Goal: Information Seeking & Learning: Find specific fact

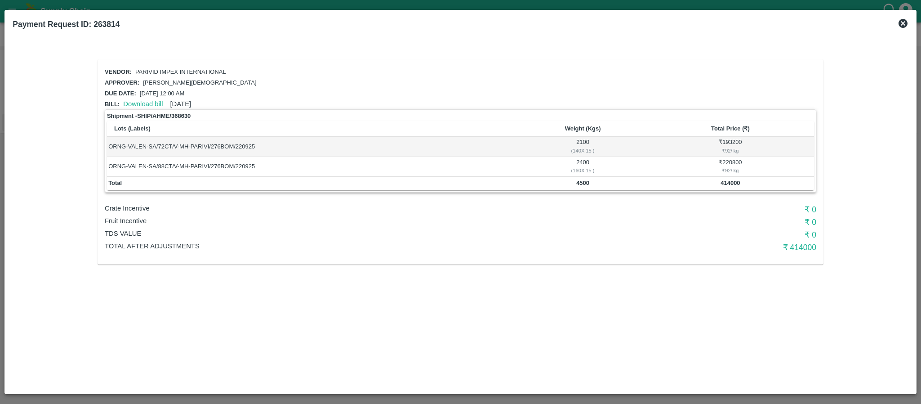
click at [899, 17] on div "Payment Request ID: 263814" at bounding box center [460, 24] width 903 height 20
drag, startPoint x: 899, startPoint y: 20, endPoint x: 902, endPoint y: 35, distance: 15.1
click at [900, 22] on icon at bounding box center [903, 23] width 11 height 11
click at [903, 22] on icon at bounding box center [902, 23] width 9 height 9
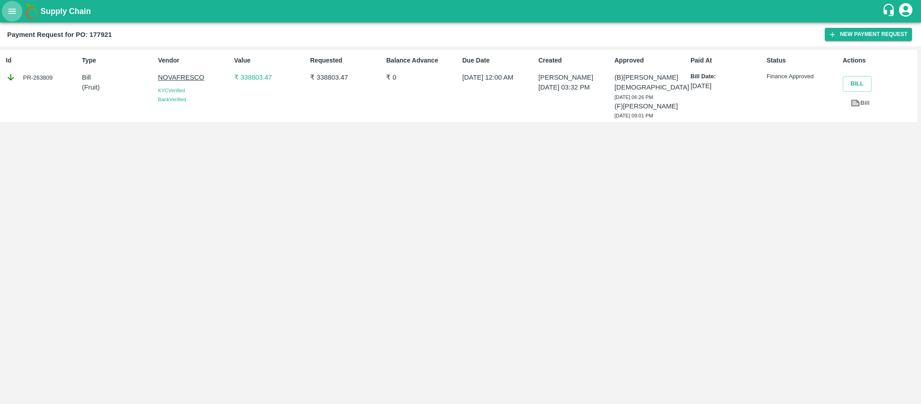
click at [19, 9] on button "open drawer" at bounding box center [12, 11] width 21 height 21
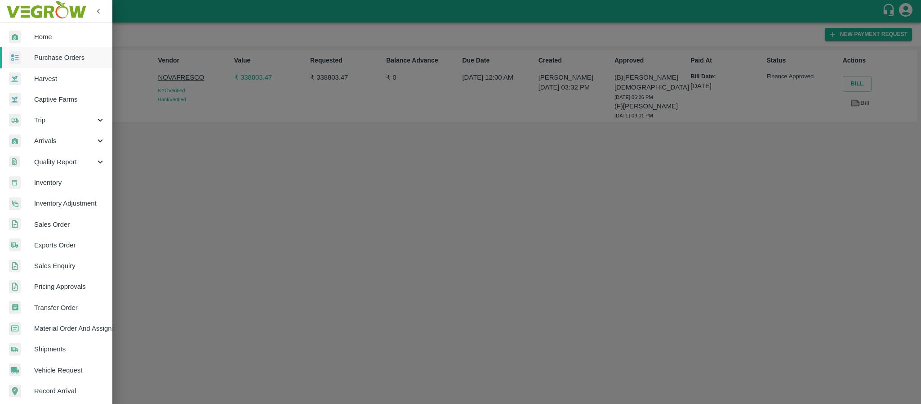
click at [57, 63] on link "Purchase Orders" at bounding box center [56, 57] width 112 height 21
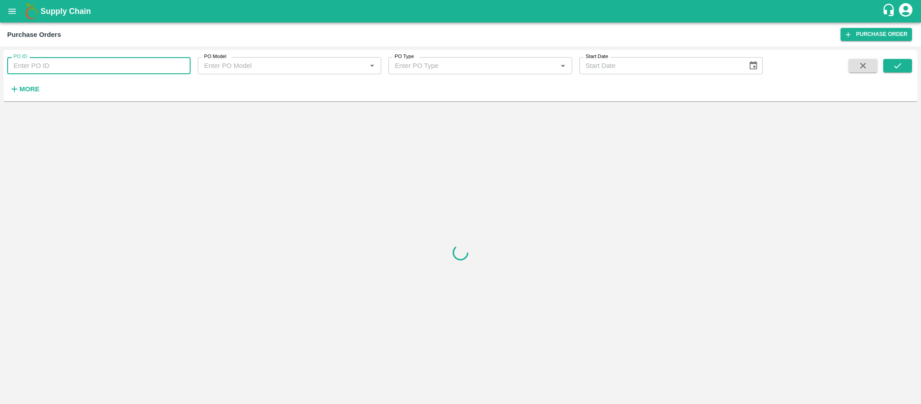
click at [92, 63] on input "PO ID" at bounding box center [98, 65] width 183 height 17
paste input "177921"
type input "177921"
click at [896, 68] on icon "submit" at bounding box center [897, 65] width 7 height 5
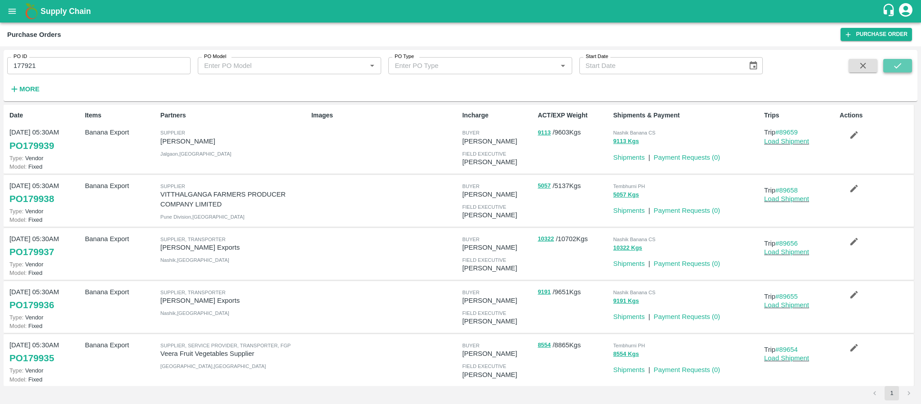
click at [912, 71] on button "submit" at bounding box center [897, 65] width 29 height 13
click at [11, 15] on icon "open drawer" at bounding box center [12, 11] width 10 height 10
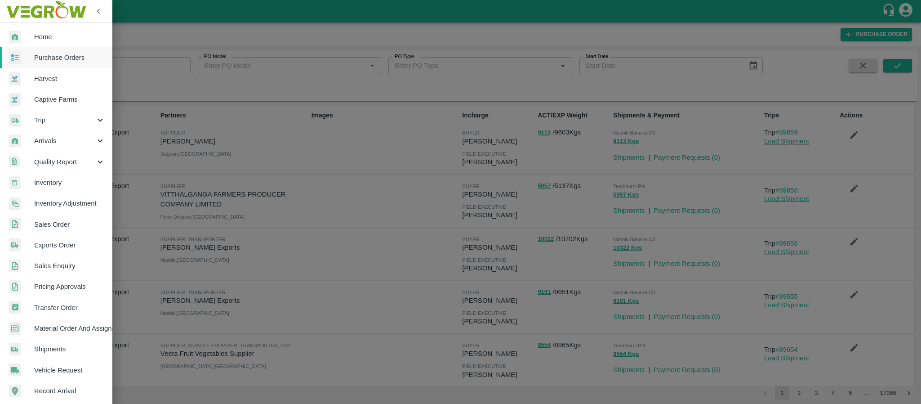
click at [48, 54] on span "Purchase Orders" at bounding box center [69, 58] width 71 height 10
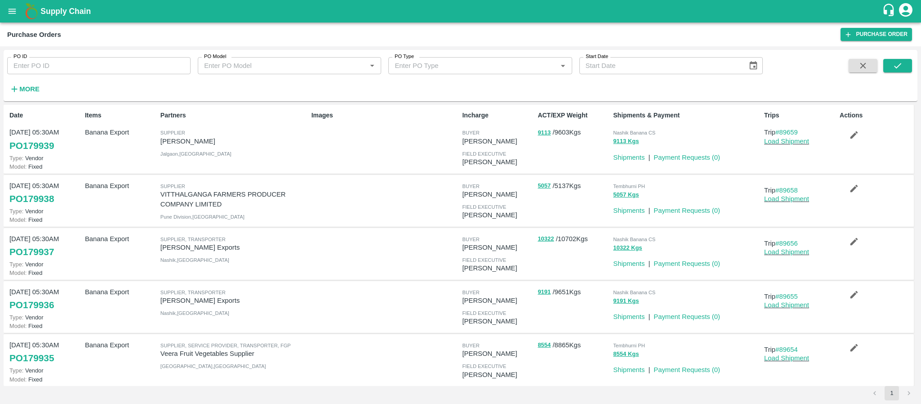
click at [95, 77] on div "PO ID PO ID PO Model PO Model   * PO Type PO Type   * Start Date Start Date More" at bounding box center [381, 73] width 763 height 47
click at [95, 69] on input "PO ID" at bounding box center [98, 65] width 183 height 17
paste input "177921"
click at [903, 62] on button "submit" at bounding box center [897, 65] width 29 height 13
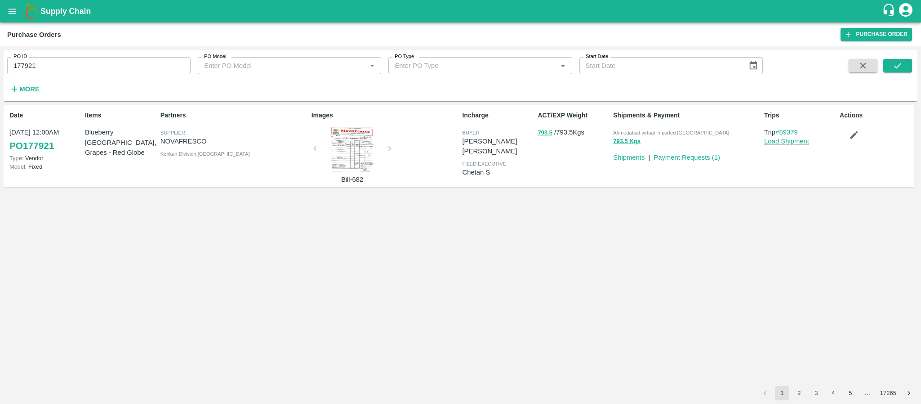
click at [663, 133] on span "Ahmedabad virtual imported [GEOGRAPHIC_DATA]" at bounding box center [671, 132] width 116 height 5
copy p "Ahmedabad virtual imported DC 793.5 Kgs"
click at [56, 68] on input "177921" at bounding box center [98, 65] width 183 height 17
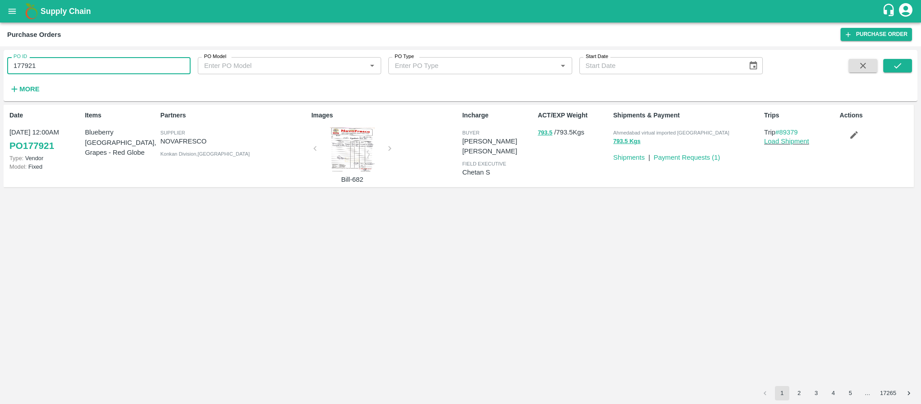
click at [56, 68] on input "177921" at bounding box center [98, 65] width 183 height 17
paste input "text"
click at [903, 65] on button "submit" at bounding box center [897, 65] width 29 height 13
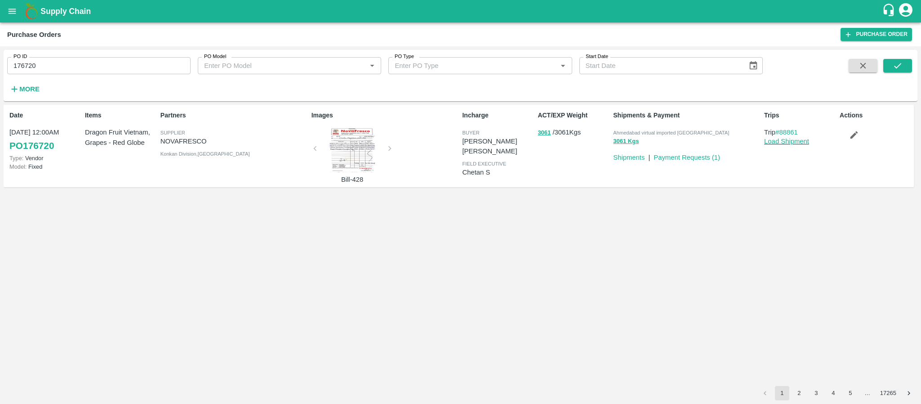
click at [662, 131] on span "Ahmedabad virtual imported [GEOGRAPHIC_DATA]" at bounding box center [671, 132] width 116 height 5
copy p "Ahmedabad virtual imported DC 3061 Kgs"
click at [132, 70] on input "176720" at bounding box center [98, 65] width 183 height 17
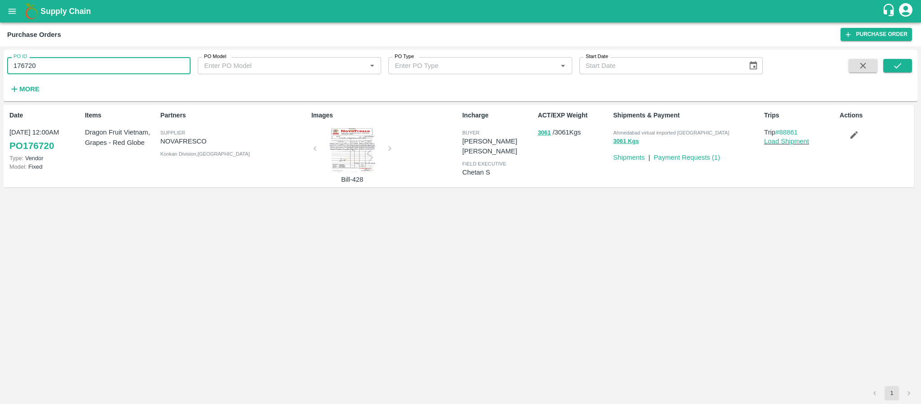
paste input "text"
click at [132, 70] on input "179599" at bounding box center [98, 65] width 183 height 17
type input "179599"
click at [890, 67] on button "submit" at bounding box center [897, 65] width 29 height 13
click at [650, 130] on span "Ahmedabad virtual imported [GEOGRAPHIC_DATA]" at bounding box center [671, 132] width 116 height 5
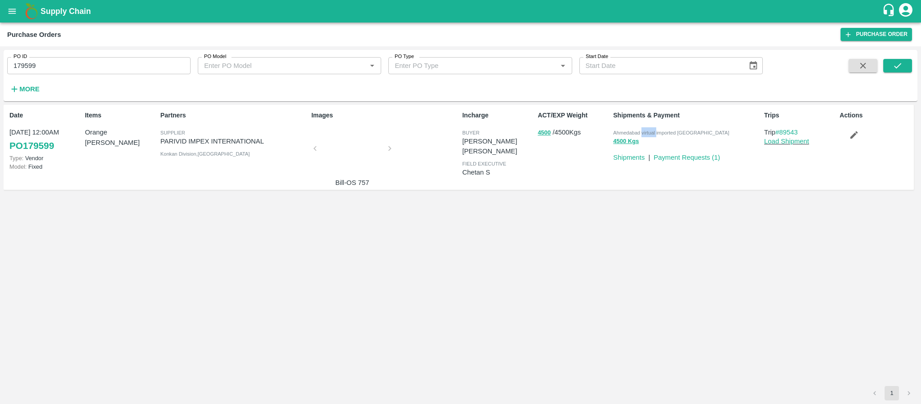
click at [650, 130] on span "Ahmedabad virtual imported [GEOGRAPHIC_DATA]" at bounding box center [671, 132] width 116 height 5
copy p "Ahmedabad virtual imported DC 4500 Kgs"
